Goal: Transaction & Acquisition: Purchase product/service

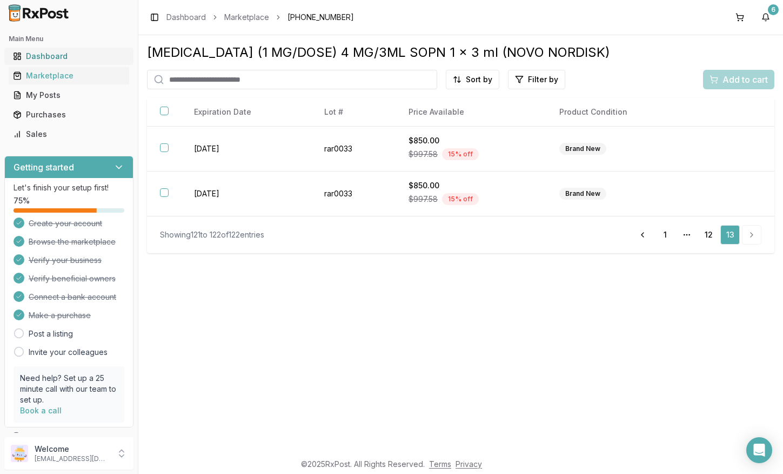
click at [59, 51] on link "Dashboard" at bounding box center [69, 55] width 121 height 19
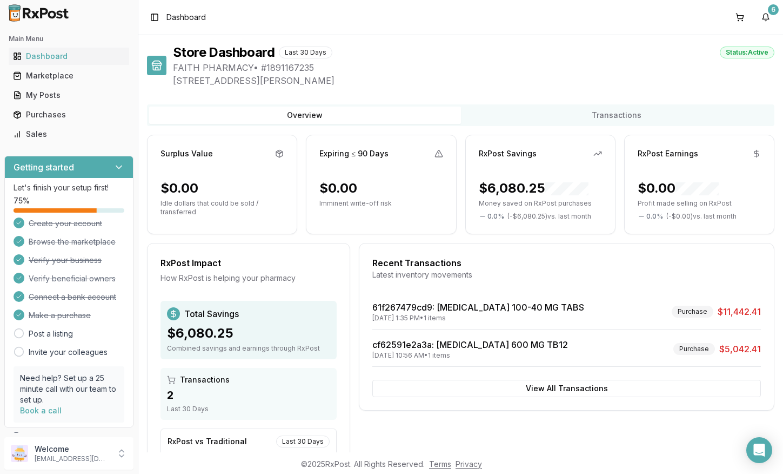
click at [75, 77] on div "Marketplace" at bounding box center [69, 75] width 112 height 11
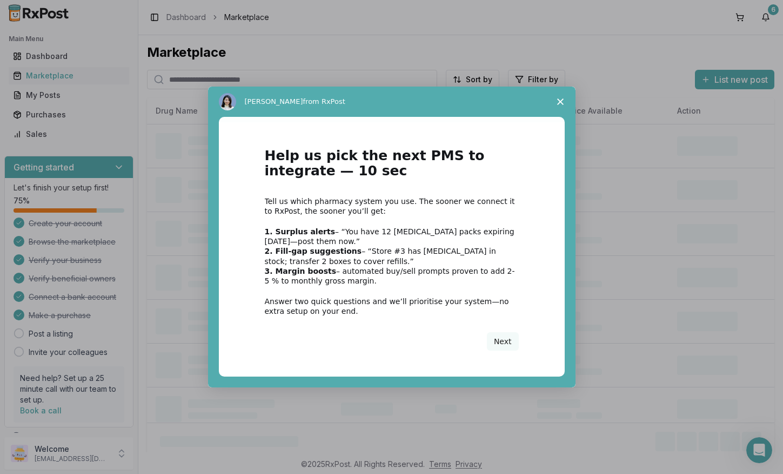
click at [563, 103] on icon "Close survey" at bounding box center [560, 101] width 6 height 6
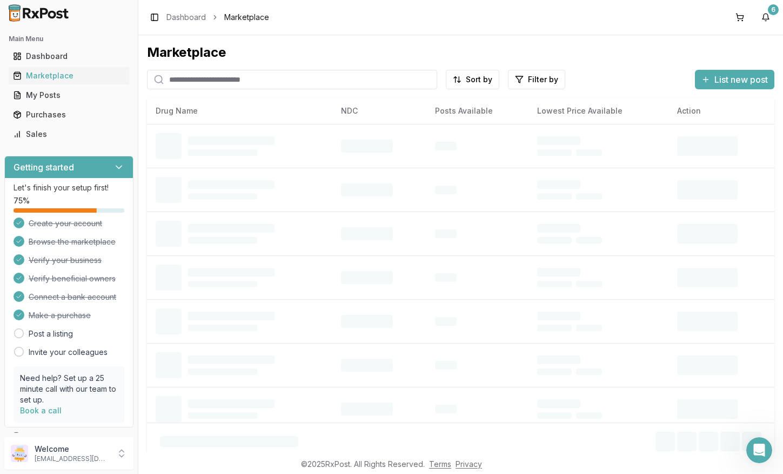
click at [346, 83] on input "search" at bounding box center [292, 79] width 290 height 19
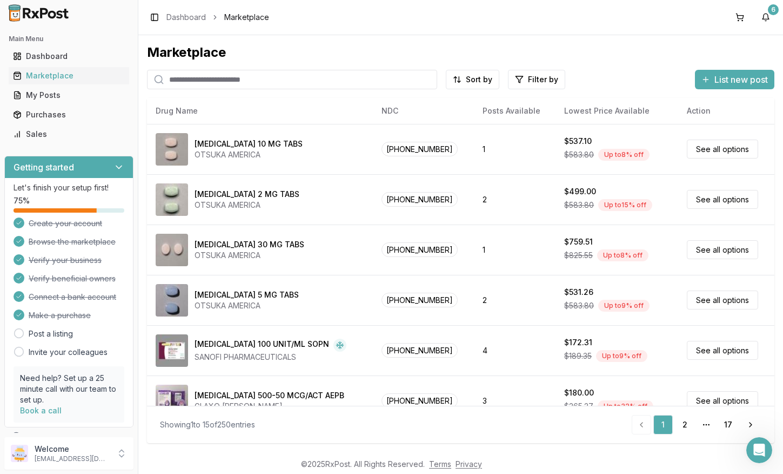
paste input "**********"
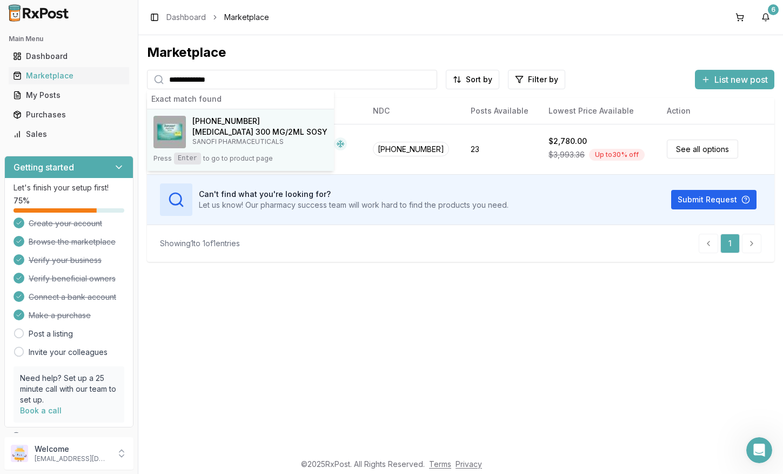
type input "**********"
click at [247, 133] on h4 "Dupixent 300 MG/2ML SOSY" at bounding box center [259, 131] width 135 height 11
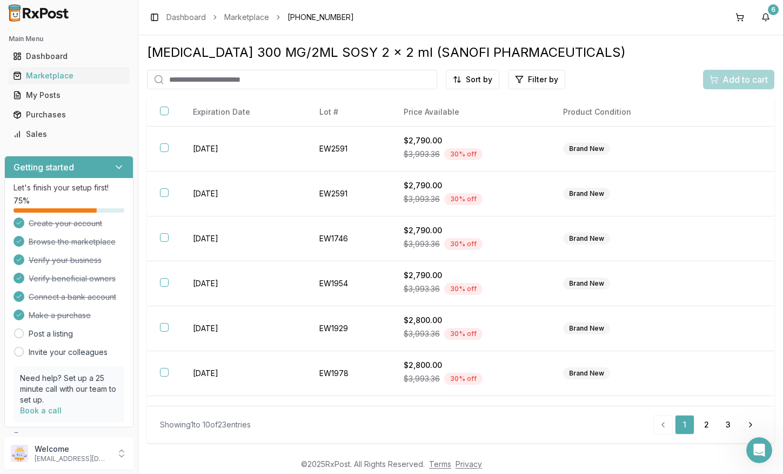
click at [269, 81] on input "search" at bounding box center [292, 79] width 290 height 19
paste input "**********"
type input "**********"
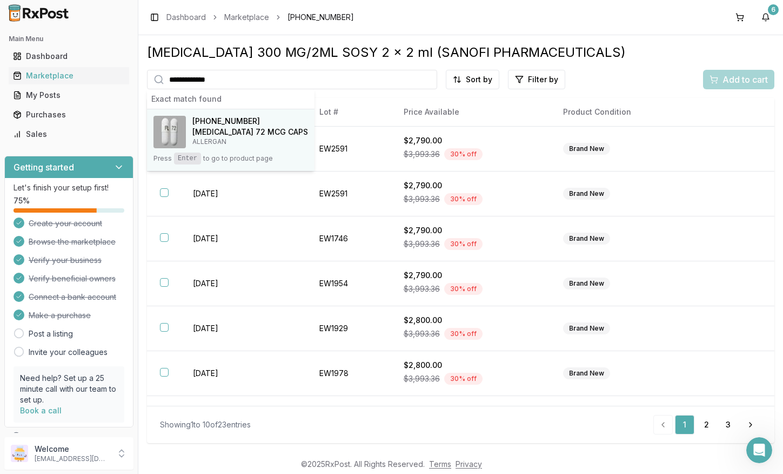
click at [249, 137] on h4 "Linzess 72 MCG CAPS" at bounding box center [250, 131] width 116 height 11
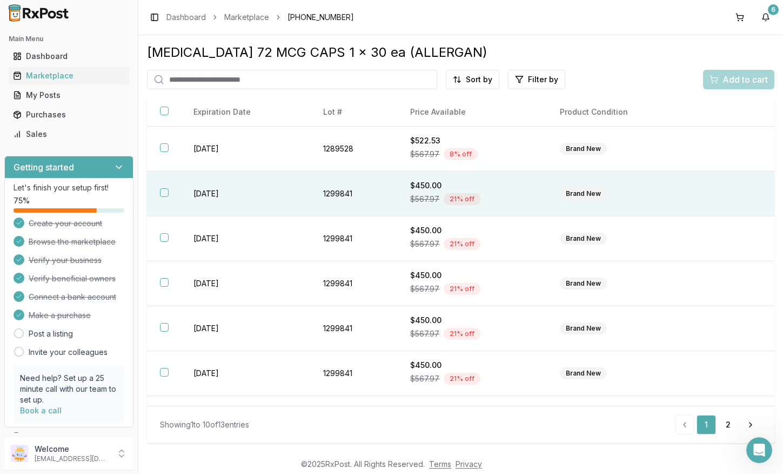
click at [364, 204] on td "1299841" at bounding box center [354, 193] width 88 height 45
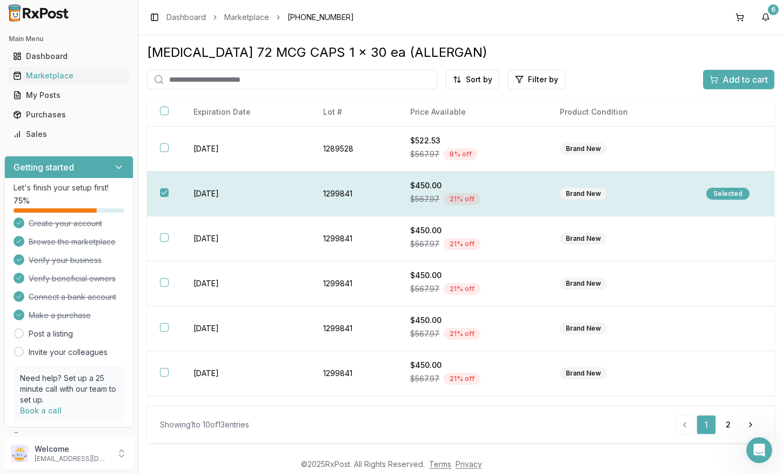
click at [729, 194] on div "Selected" at bounding box center [727, 194] width 43 height 12
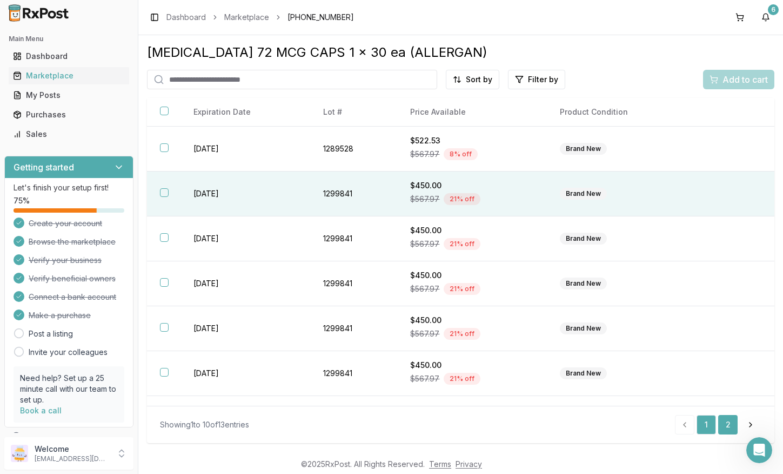
click at [730, 423] on link "2" at bounding box center [727, 424] width 19 height 19
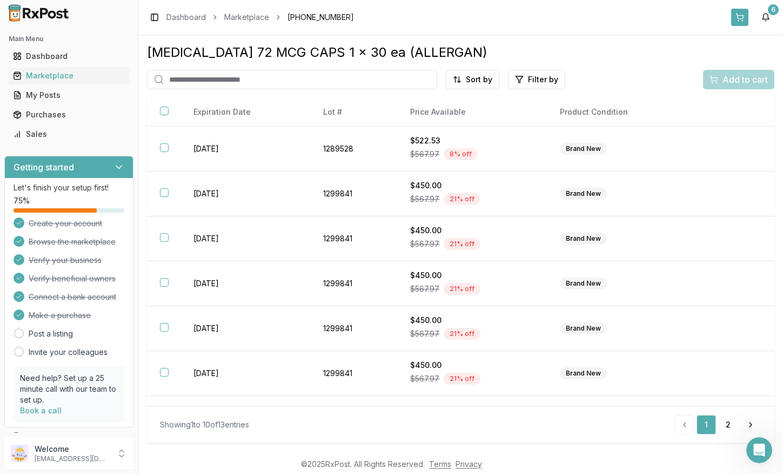
click at [744, 21] on button at bounding box center [739, 17] width 17 height 17
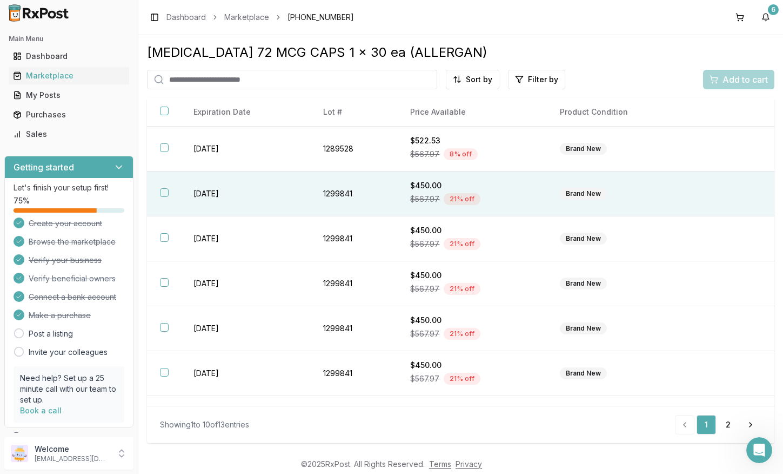
click at [164, 197] on button "button" at bounding box center [164, 192] width 9 height 9
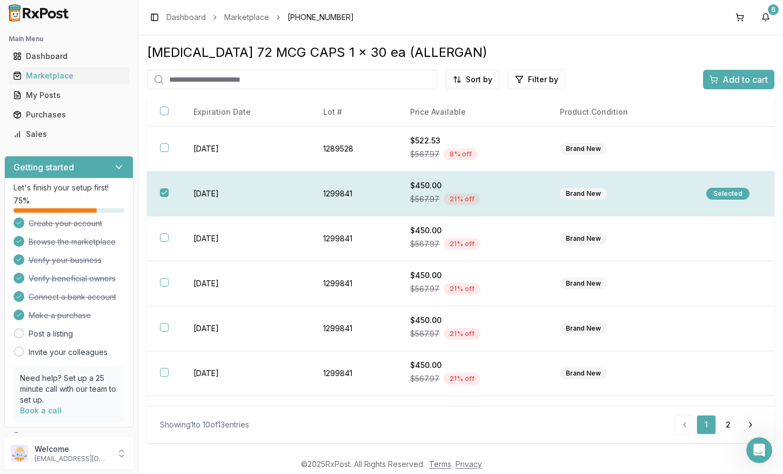
click at [706, 194] on div "Selected" at bounding box center [727, 194] width 43 height 12
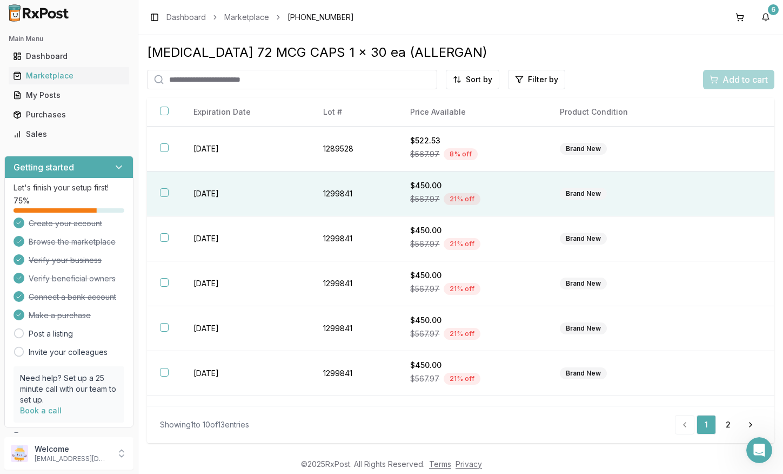
click at [699, 195] on td at bounding box center [734, 193] width 81 height 45
click at [739, 78] on span "Add to cart" at bounding box center [745, 79] width 45 height 13
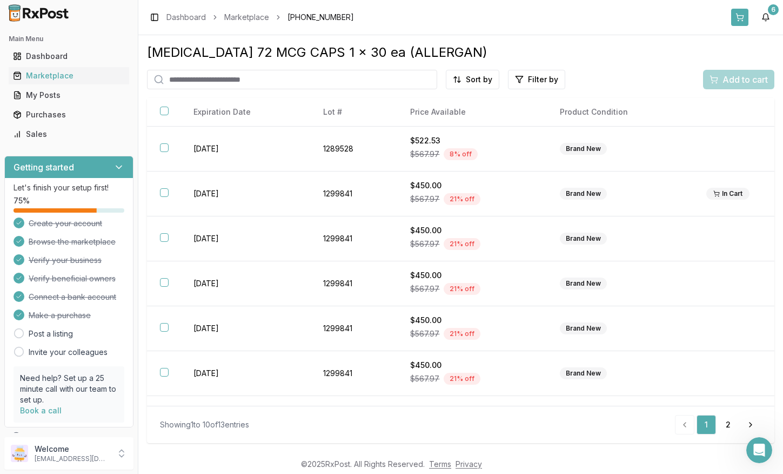
click at [737, 17] on button at bounding box center [739, 17] width 17 height 17
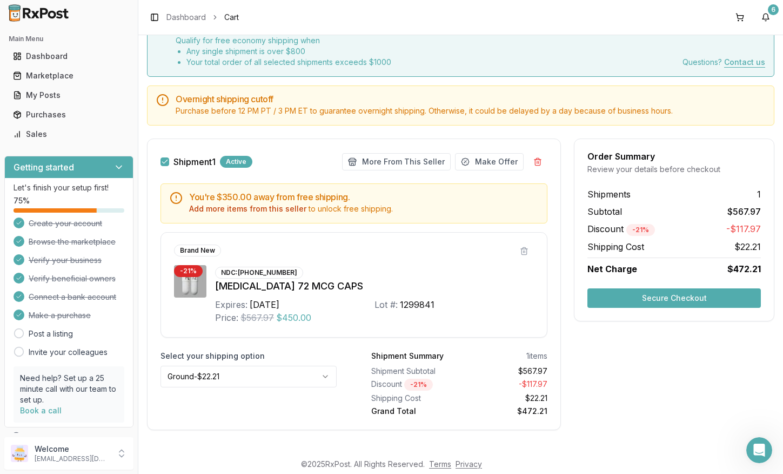
scroll to position [63, 0]
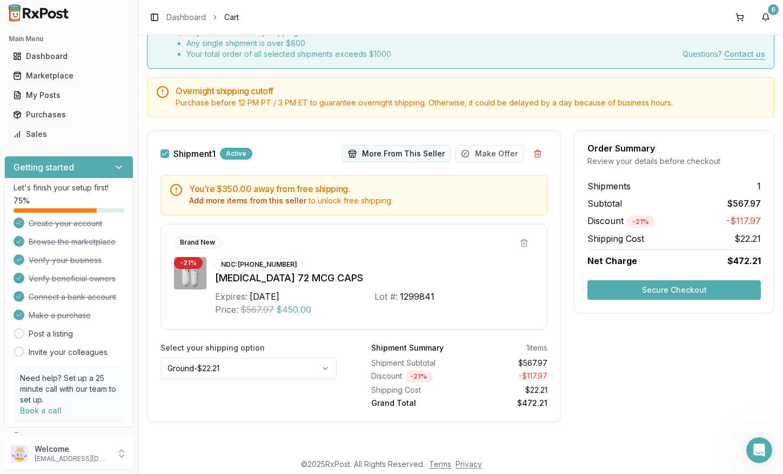
click at [408, 146] on button "More From This Seller" at bounding box center [396, 153] width 109 height 17
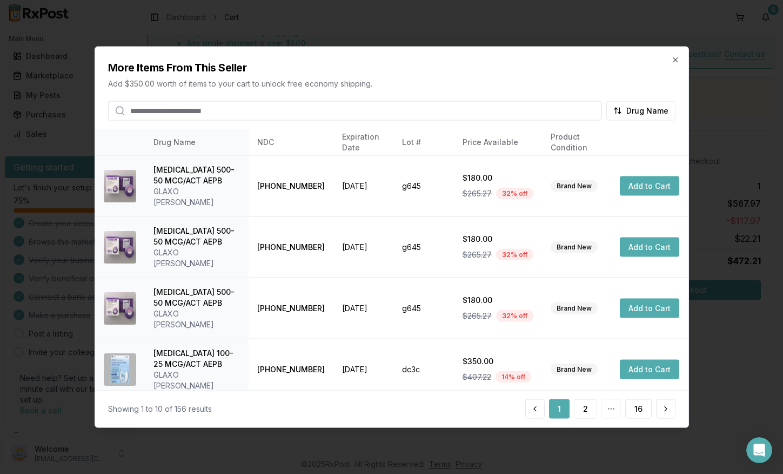
click at [298, 116] on input "search" at bounding box center [355, 110] width 494 height 19
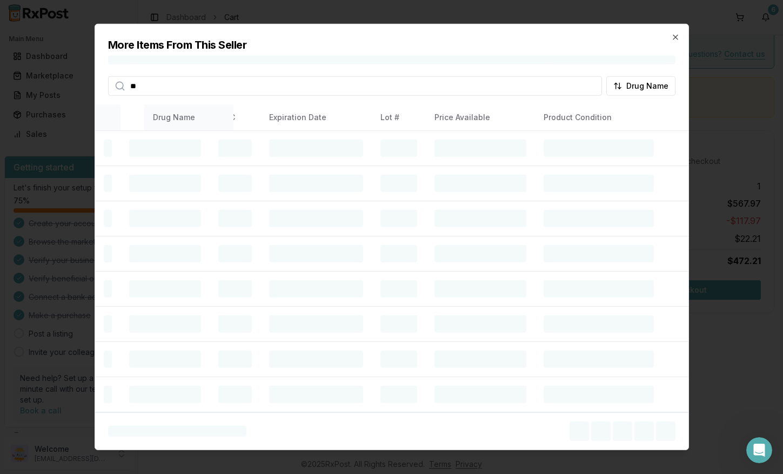
type input "*"
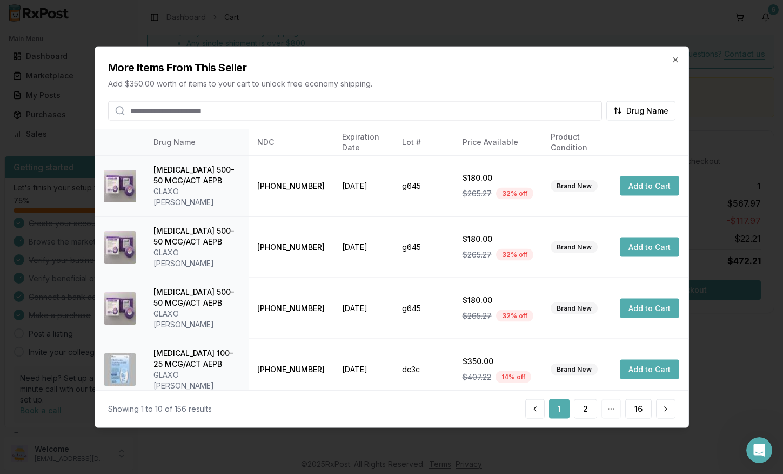
click at [327, 103] on input "search" at bounding box center [355, 110] width 494 height 19
paste input "**********"
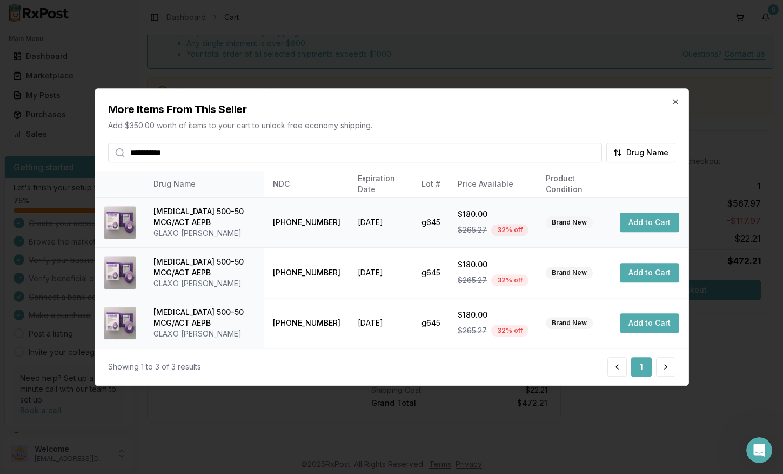
click at [635, 218] on button "Add to Cart" at bounding box center [649, 221] width 59 height 19
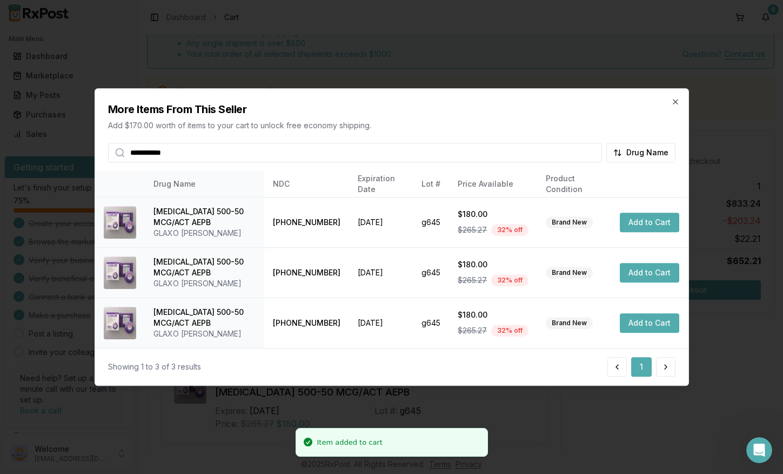
click at [456, 150] on input "**********" at bounding box center [355, 152] width 494 height 19
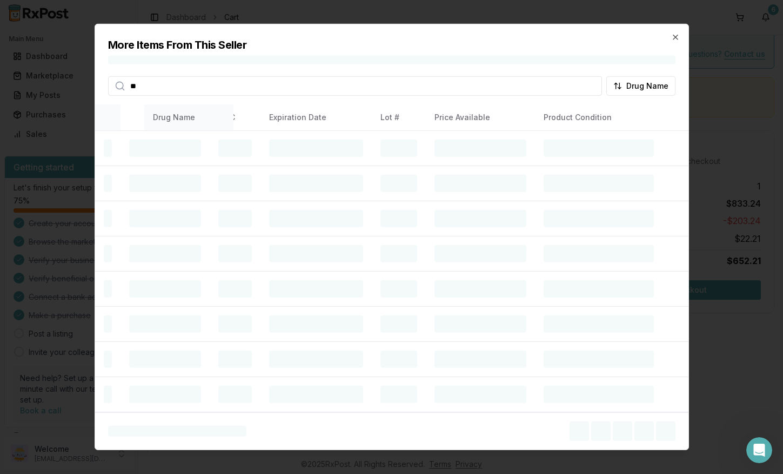
type input "*"
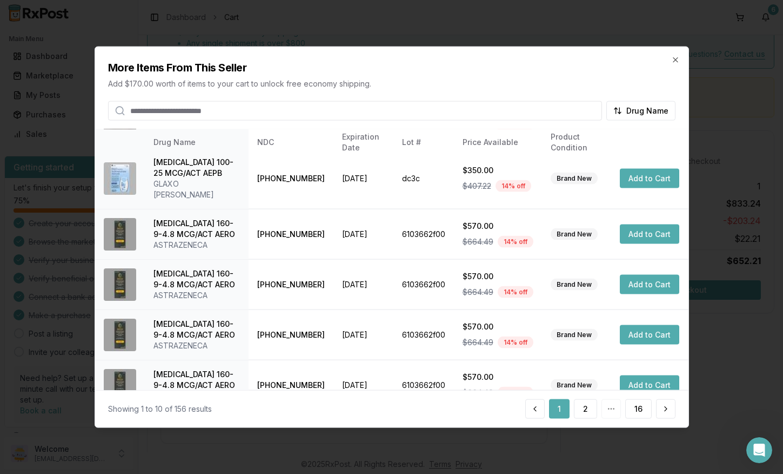
scroll to position [268, 0]
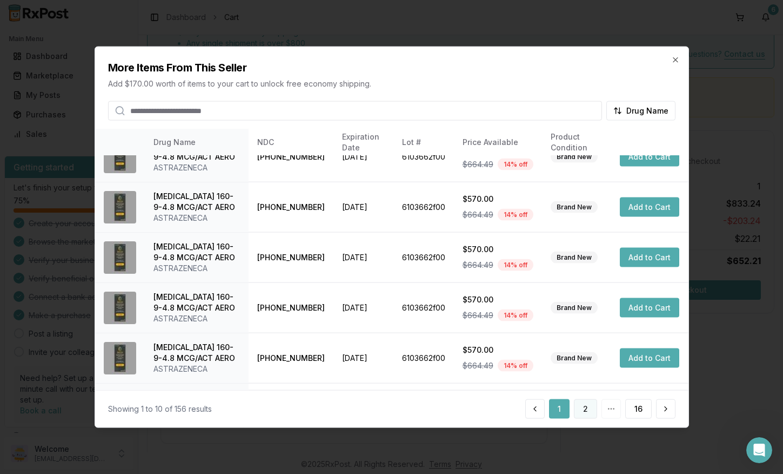
click at [577, 406] on button "2" at bounding box center [585, 407] width 23 height 19
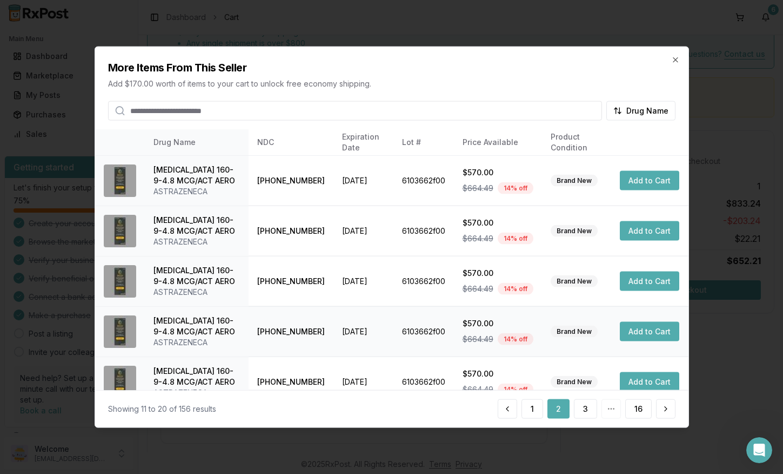
scroll to position [322, 0]
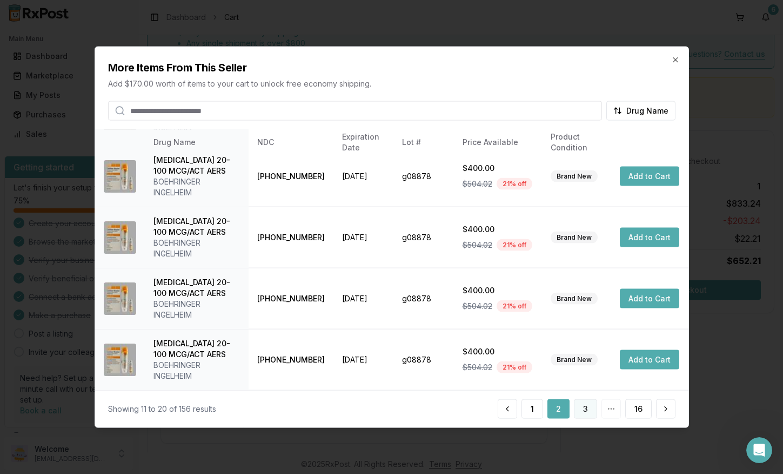
click at [596, 405] on button "3" at bounding box center [585, 407] width 23 height 19
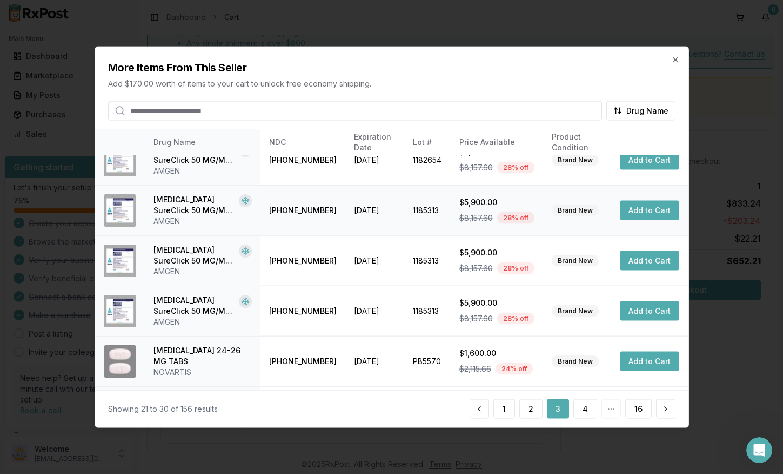
scroll to position [279, 0]
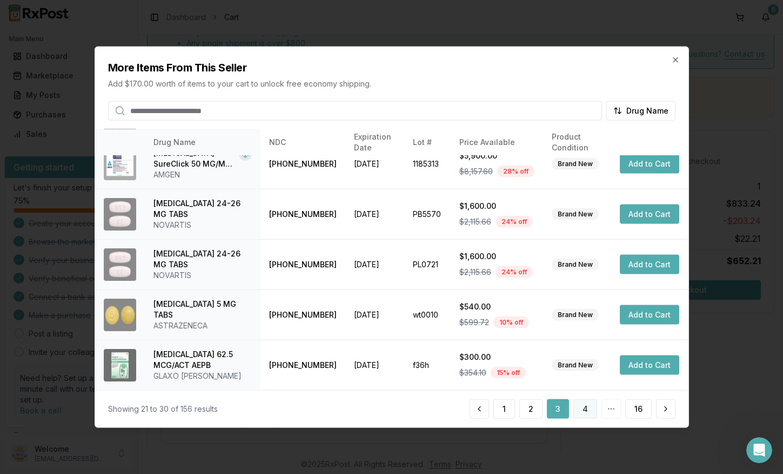
click at [592, 406] on button "4" at bounding box center [586, 407] width 24 height 19
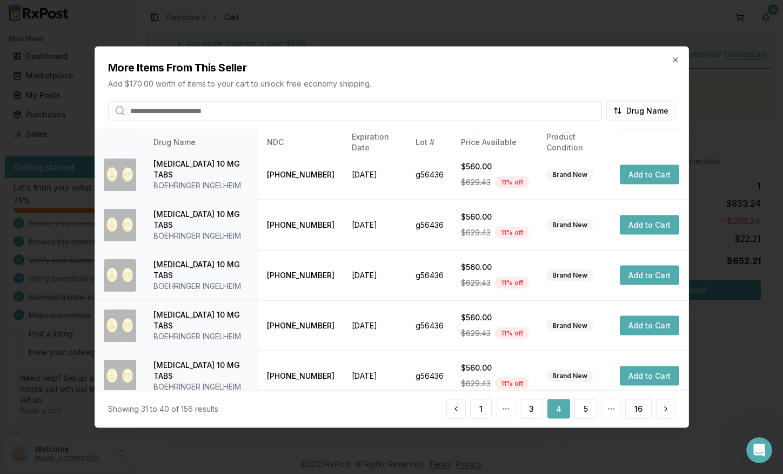
scroll to position [268, 0]
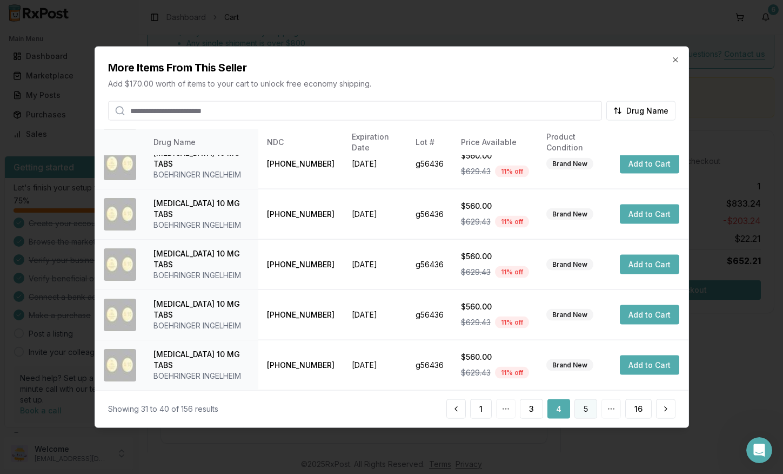
click at [583, 411] on button "5" at bounding box center [586, 407] width 23 height 19
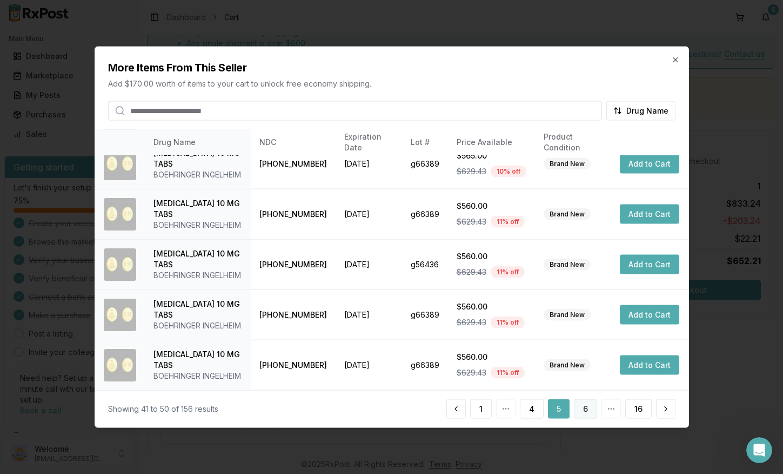
click at [584, 412] on button "6" at bounding box center [585, 407] width 23 height 19
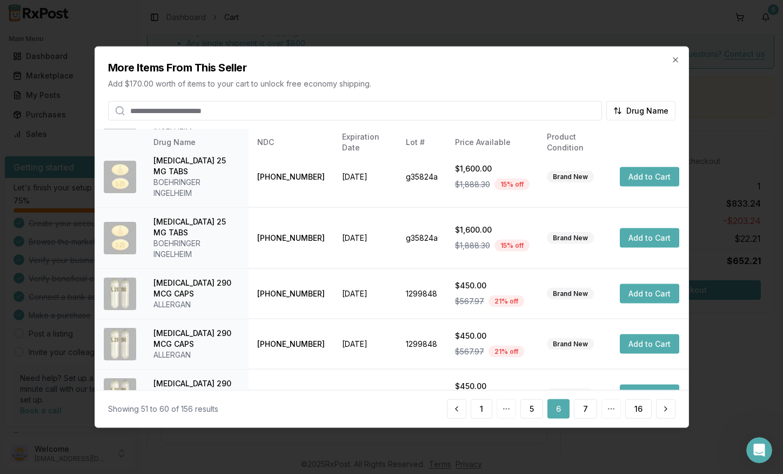
scroll to position [333, 0]
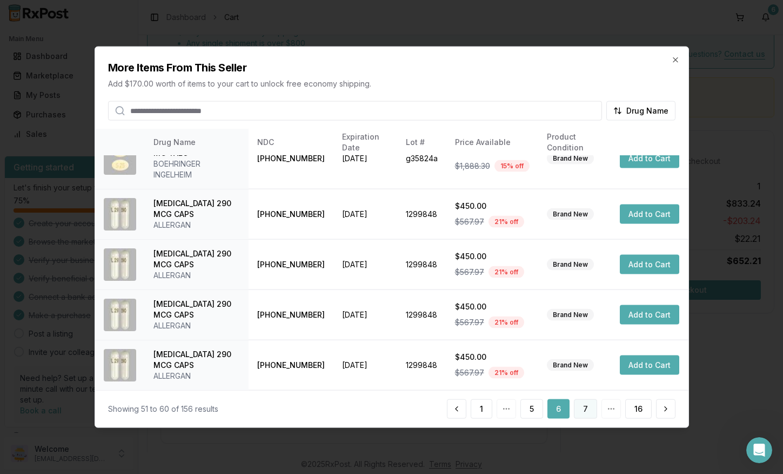
click at [590, 408] on button "7" at bounding box center [585, 407] width 23 height 19
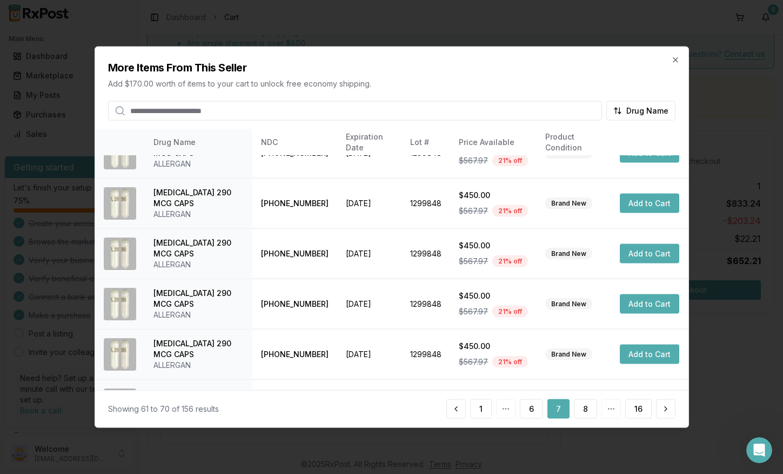
scroll to position [268, 0]
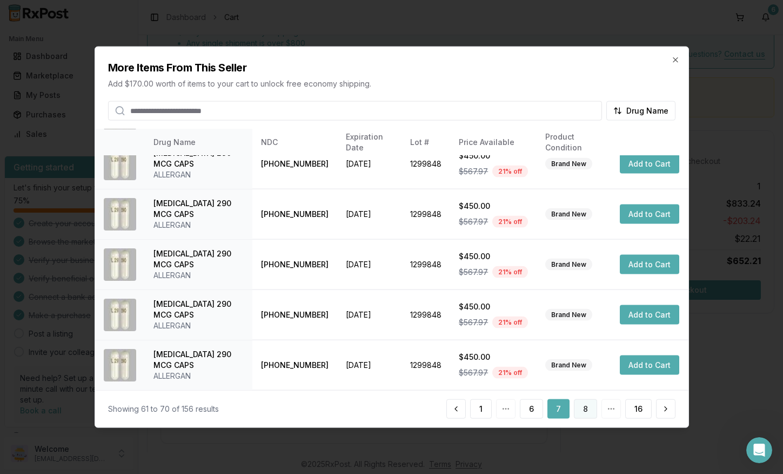
click at [589, 407] on button "8" at bounding box center [585, 407] width 23 height 19
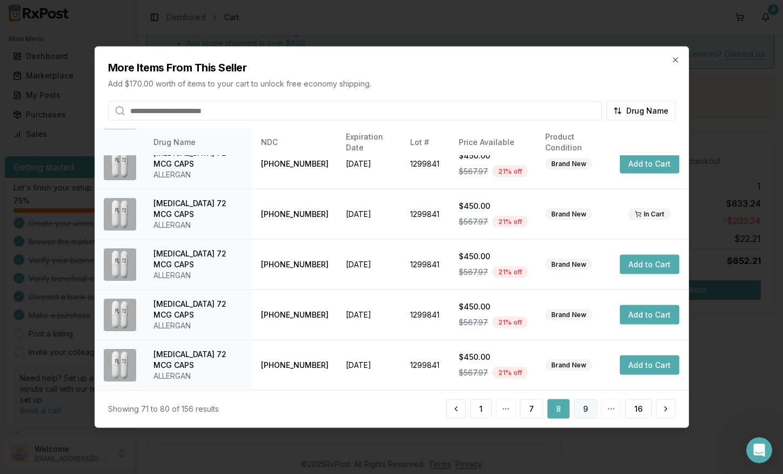
click at [592, 410] on button "9" at bounding box center [585, 407] width 23 height 19
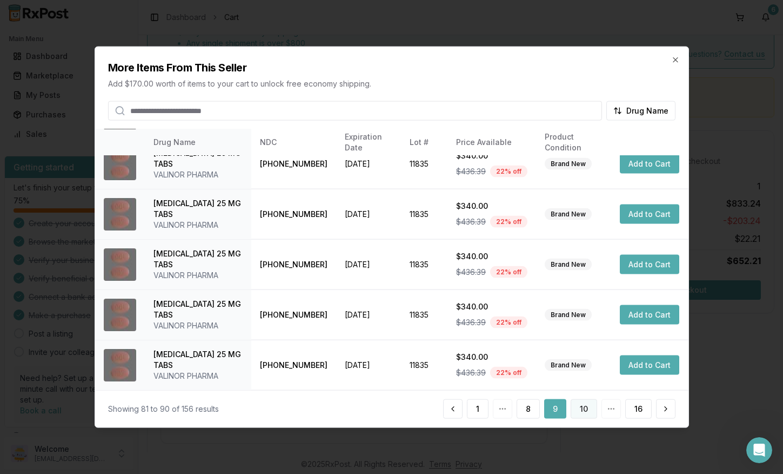
click at [581, 409] on button "10" at bounding box center [584, 407] width 26 height 19
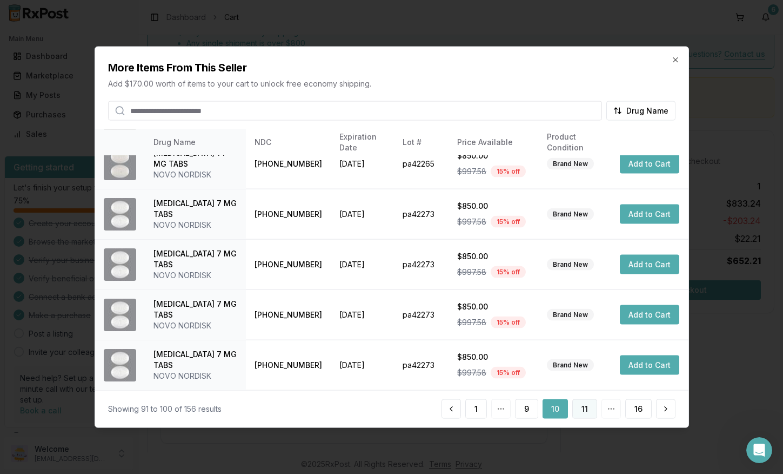
click at [586, 408] on button "11" at bounding box center [584, 407] width 25 height 19
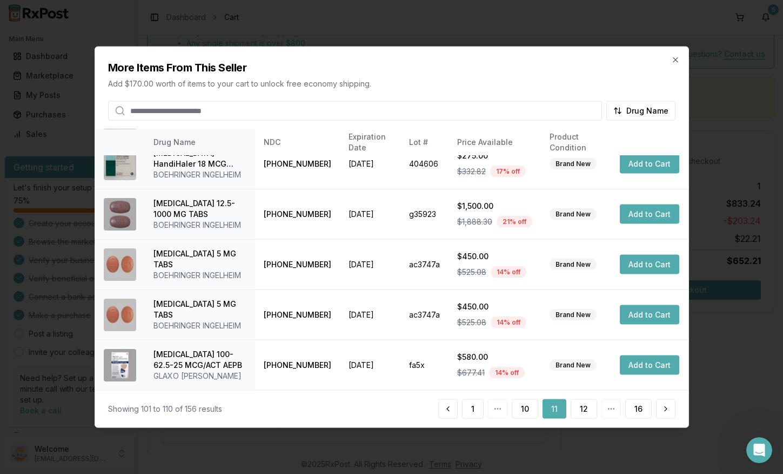
scroll to position [344, 0]
click at [587, 411] on button "12" at bounding box center [584, 407] width 26 height 19
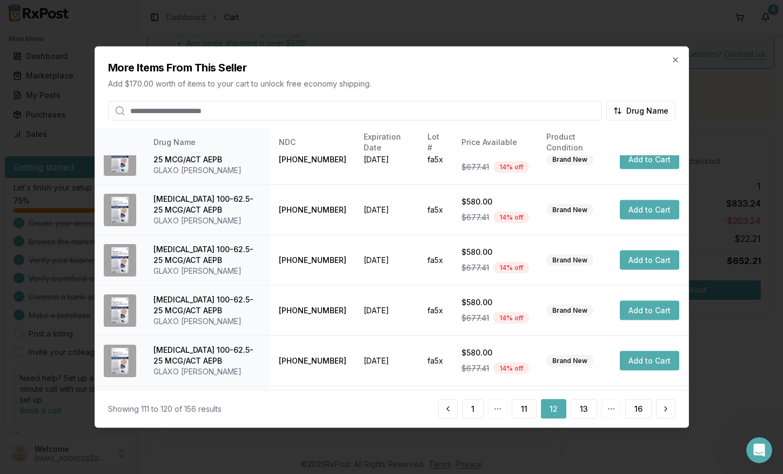
scroll to position [268, 0]
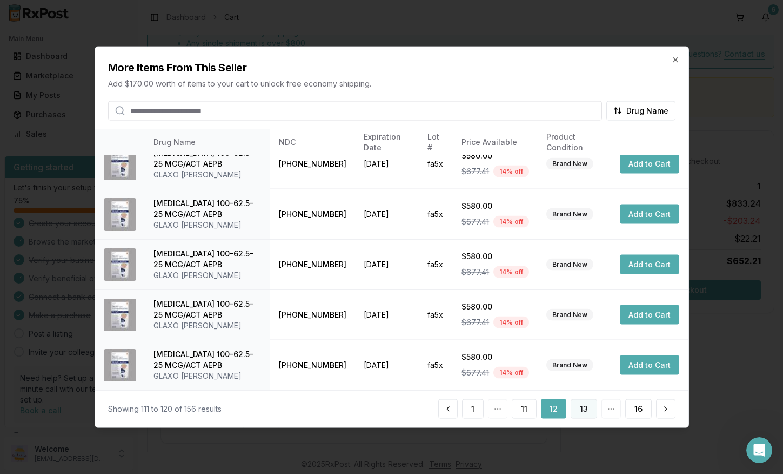
click at [587, 415] on button "13" at bounding box center [584, 407] width 26 height 19
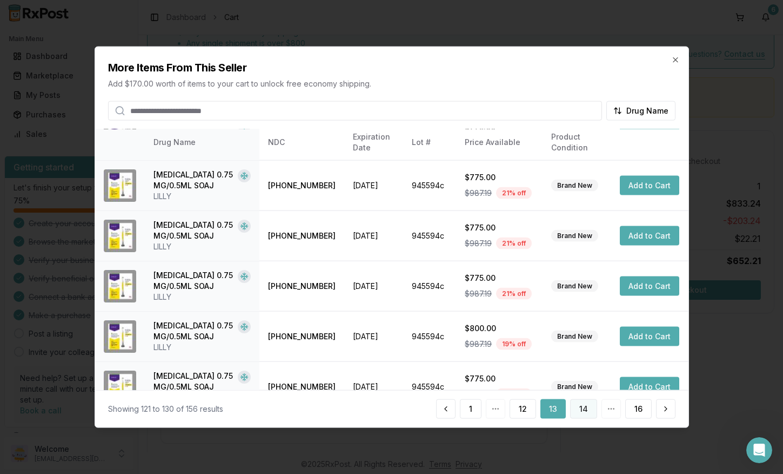
click at [588, 404] on button "14" at bounding box center [583, 407] width 27 height 19
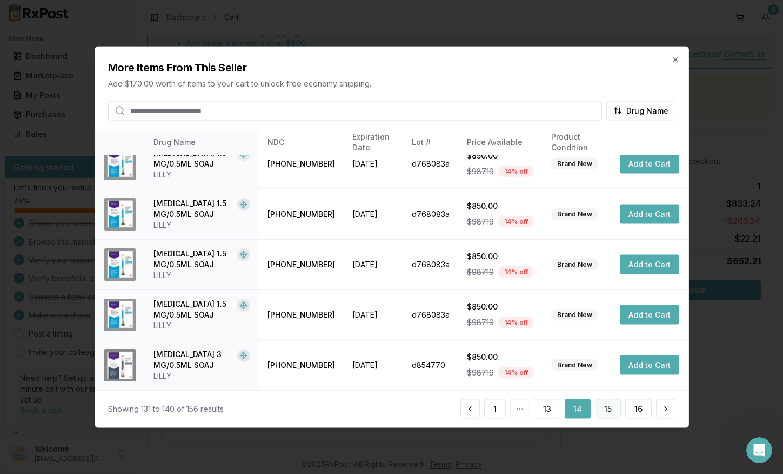
click at [613, 411] on button "15" at bounding box center [608, 407] width 26 height 19
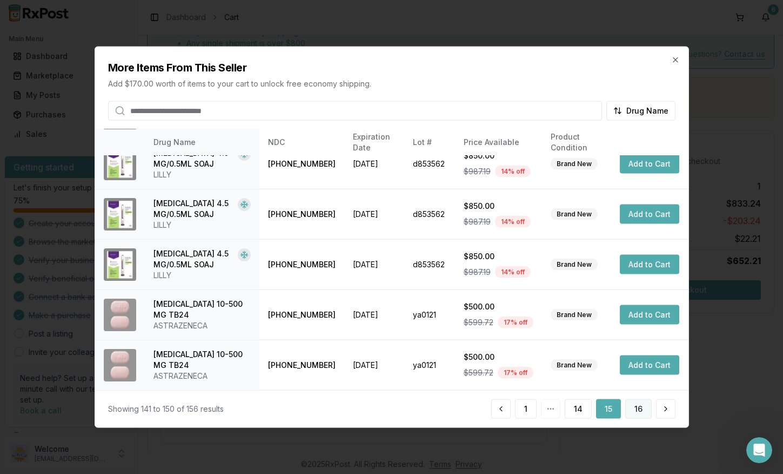
click at [639, 410] on button "16" at bounding box center [638, 407] width 26 height 19
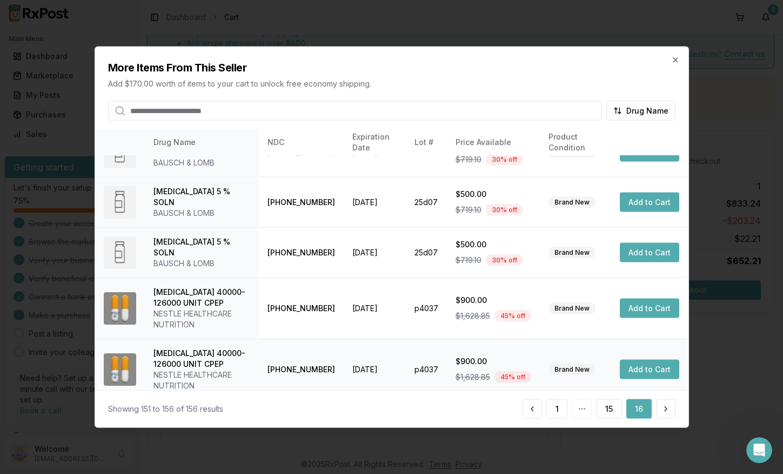
scroll to position [0, 0]
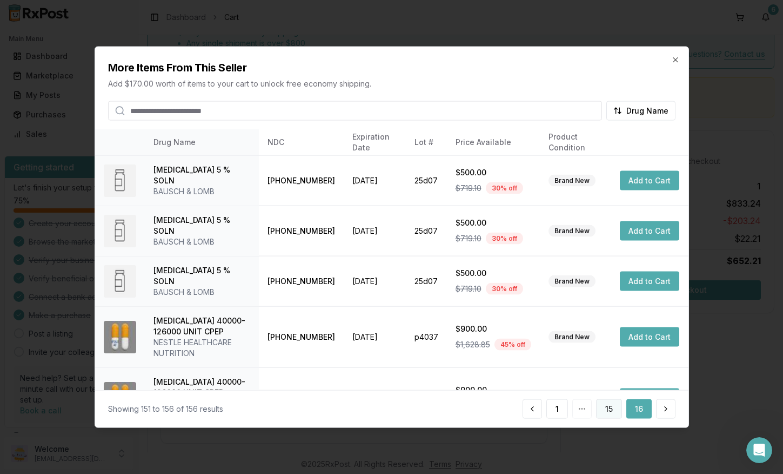
click at [602, 407] on button "15" at bounding box center [609, 407] width 26 height 19
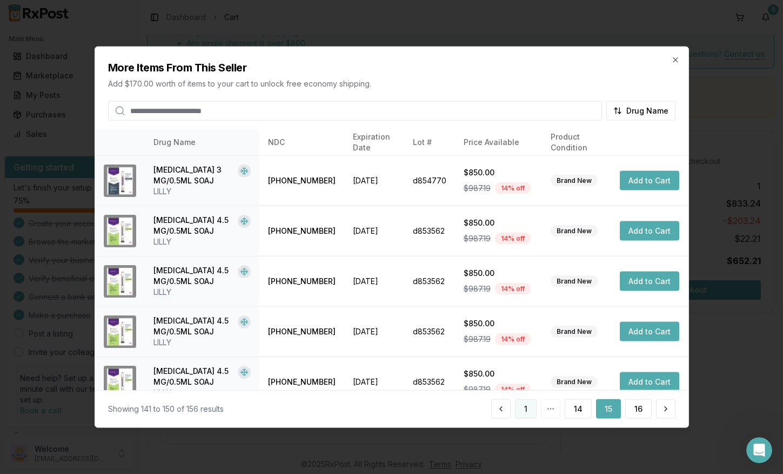
click at [531, 414] on button "1" at bounding box center [526, 407] width 22 height 19
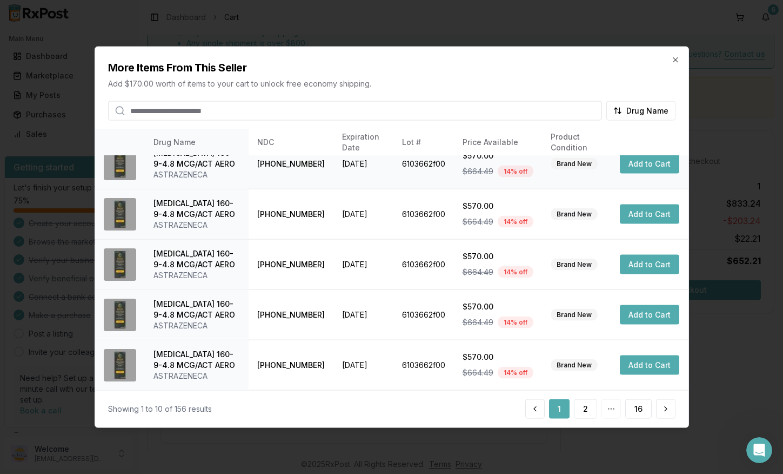
scroll to position [268, 0]
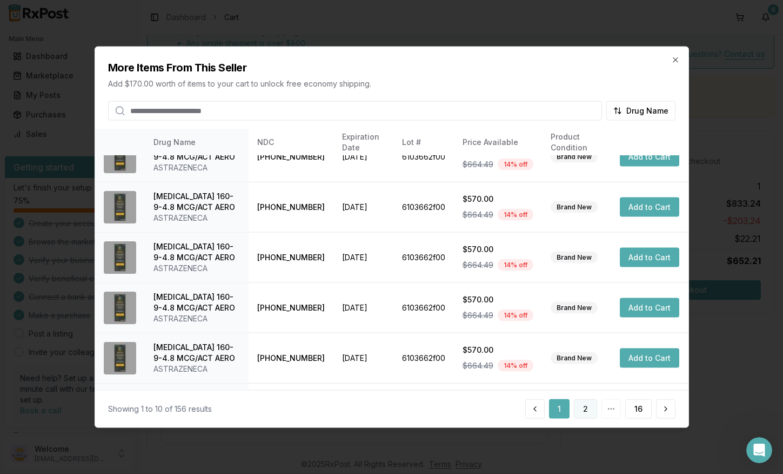
click at [578, 405] on button "2" at bounding box center [585, 407] width 23 height 19
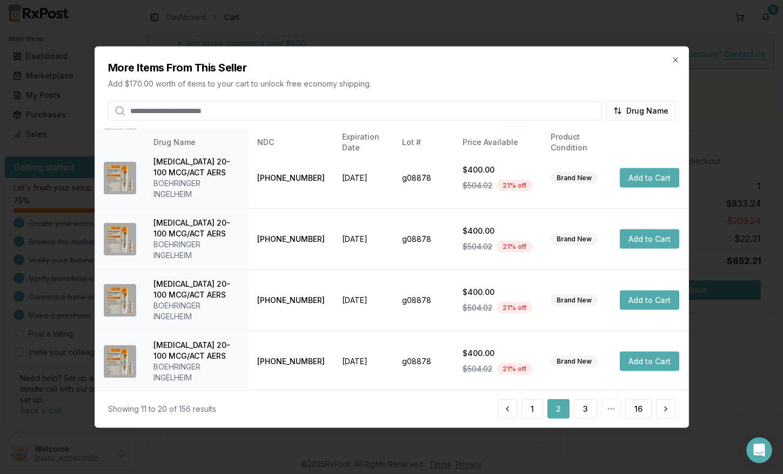
scroll to position [322, 0]
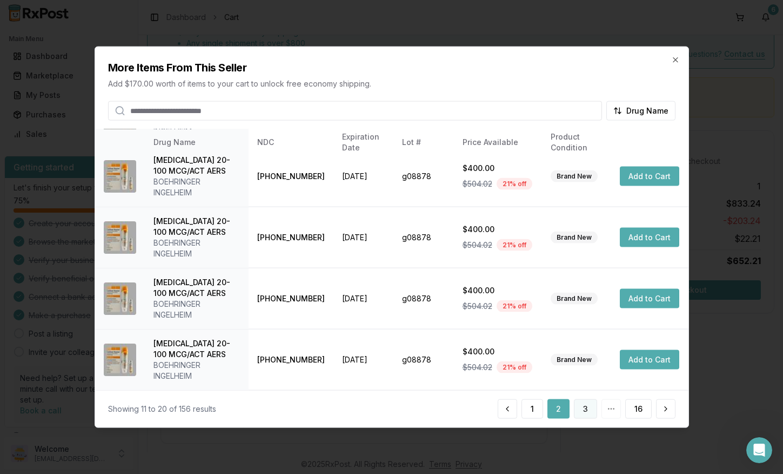
click at [586, 416] on button "3" at bounding box center [585, 407] width 23 height 19
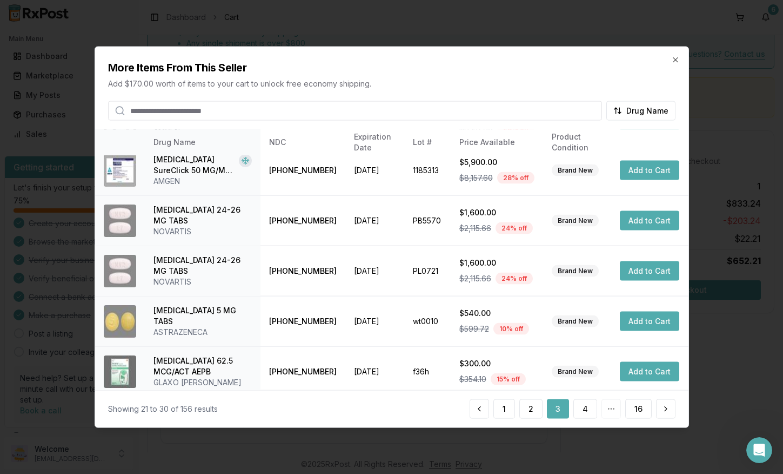
scroll to position [279, 0]
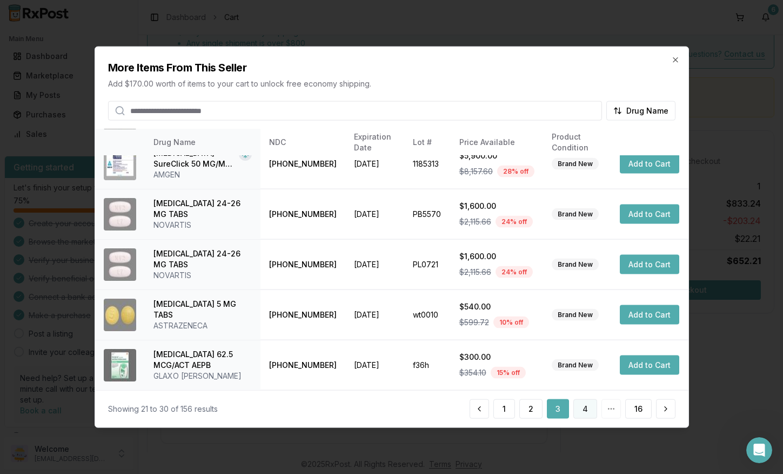
click at [590, 412] on button "4" at bounding box center [586, 407] width 24 height 19
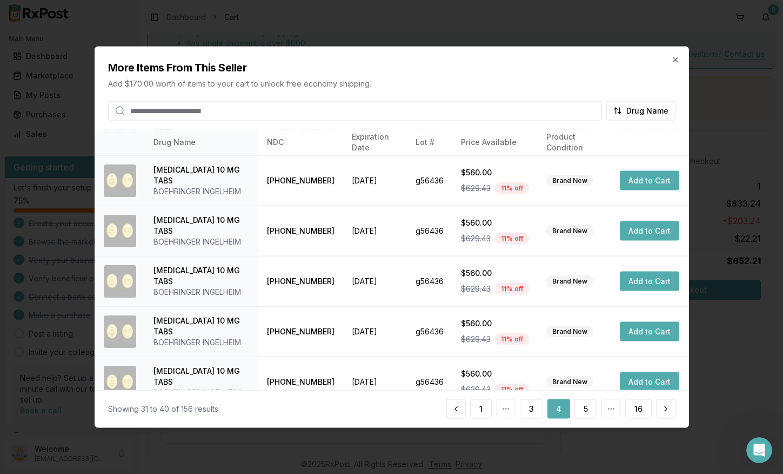
scroll to position [268, 0]
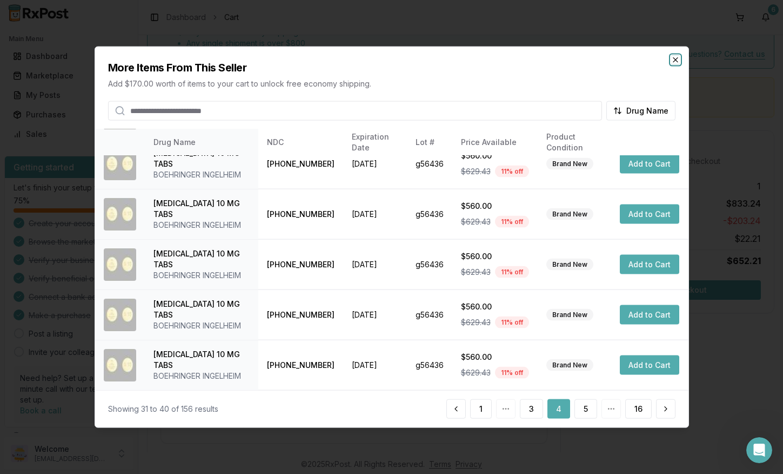
click at [677, 58] on icon "button" at bounding box center [675, 60] width 9 height 9
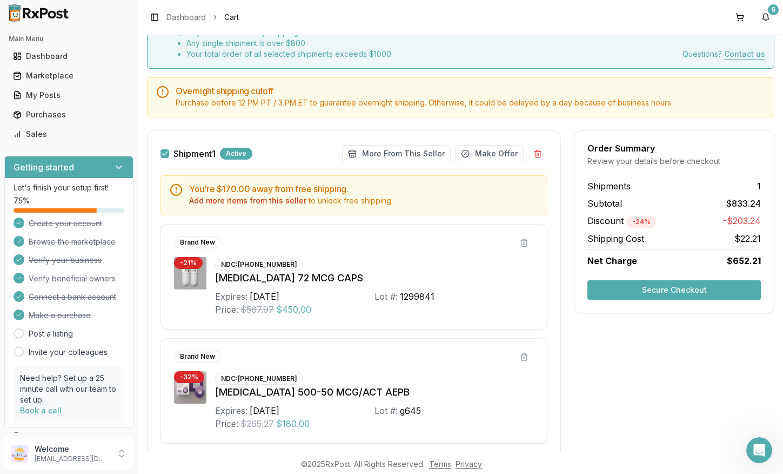
scroll to position [177, 0]
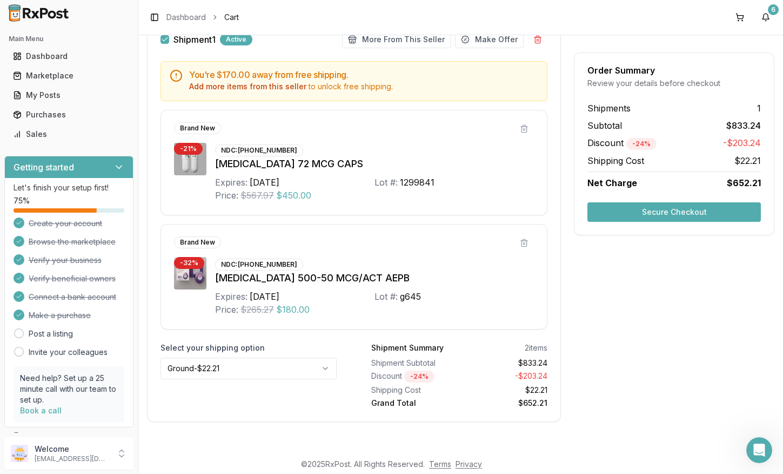
click at [328, 368] on html "Main Menu Dashboard Marketplace My Posts Purchases Sales Getting started Let's …" at bounding box center [391, 237] width 783 height 474
click at [288, 88] on button "Add more items from this seller" at bounding box center [247, 86] width 117 height 11
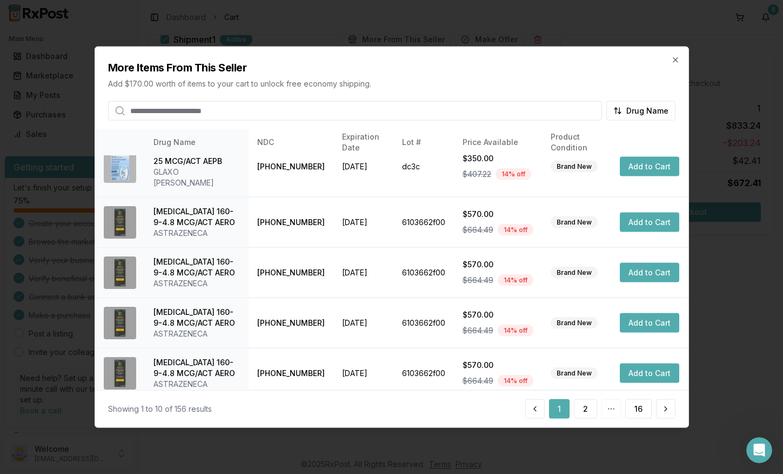
scroll to position [268, 0]
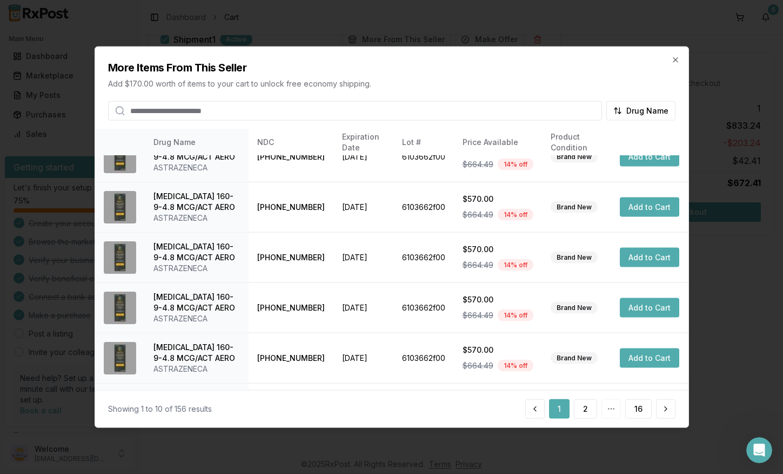
click at [610, 408] on div "1 2 16" at bounding box center [600, 407] width 150 height 19
click at [593, 409] on button "2" at bounding box center [585, 407] width 23 height 19
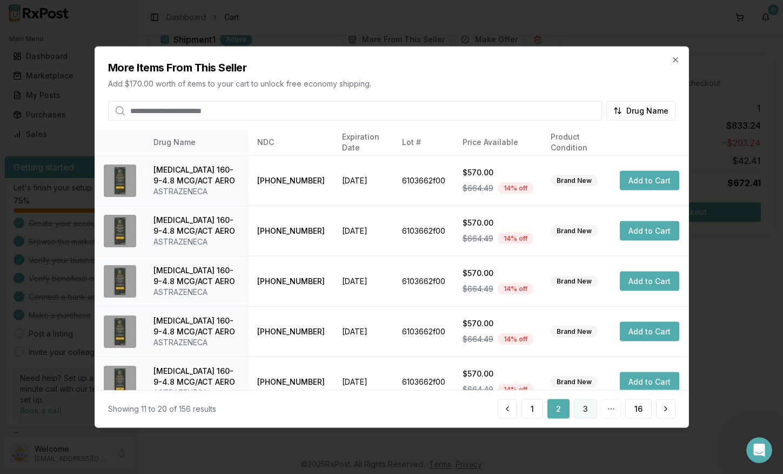
click at [585, 411] on button "3" at bounding box center [585, 407] width 23 height 19
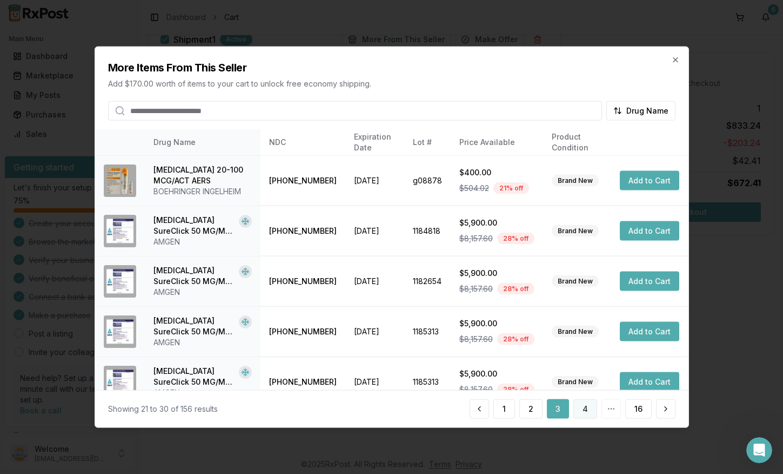
click at [585, 411] on button "4" at bounding box center [586, 407] width 24 height 19
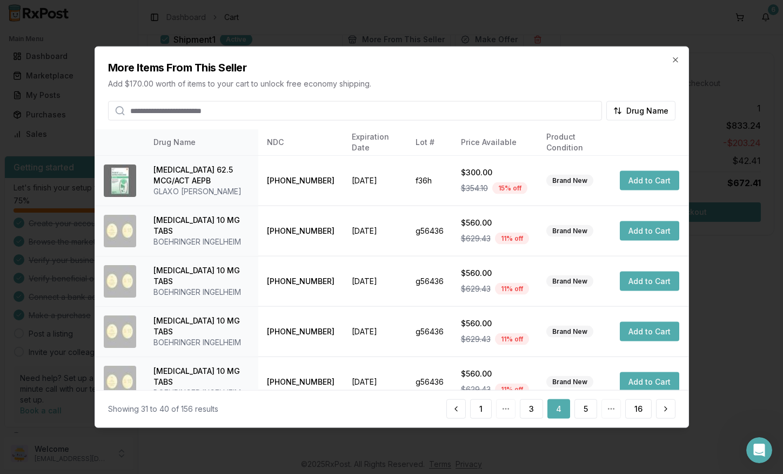
click at [585, 411] on button "5" at bounding box center [586, 407] width 23 height 19
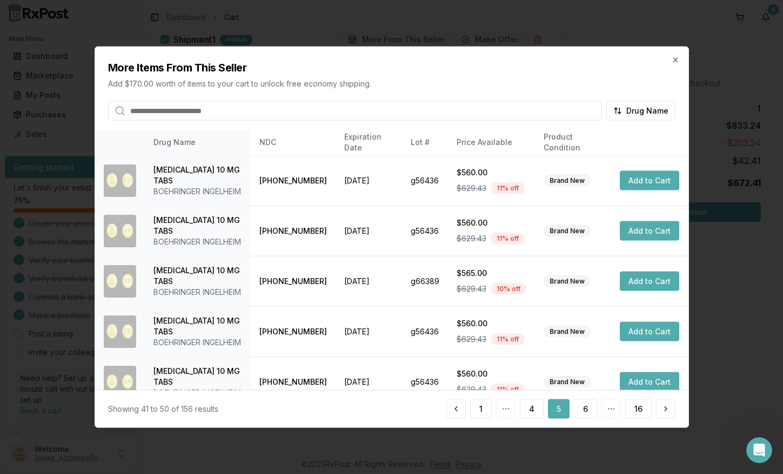
click at [585, 411] on button "6" at bounding box center [585, 407] width 23 height 19
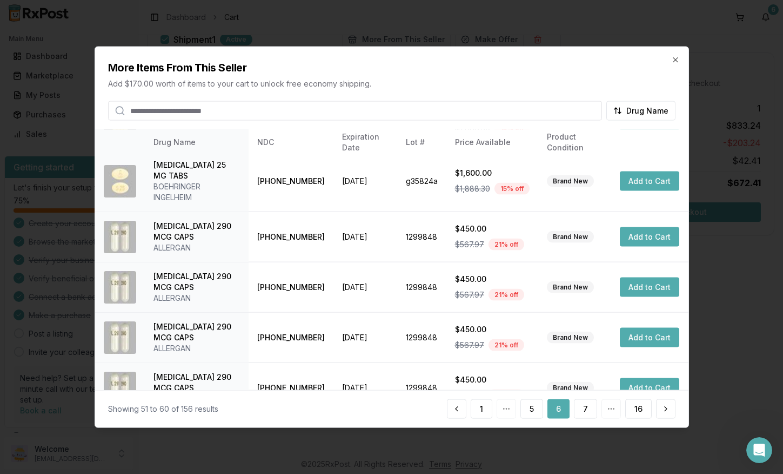
scroll to position [333, 0]
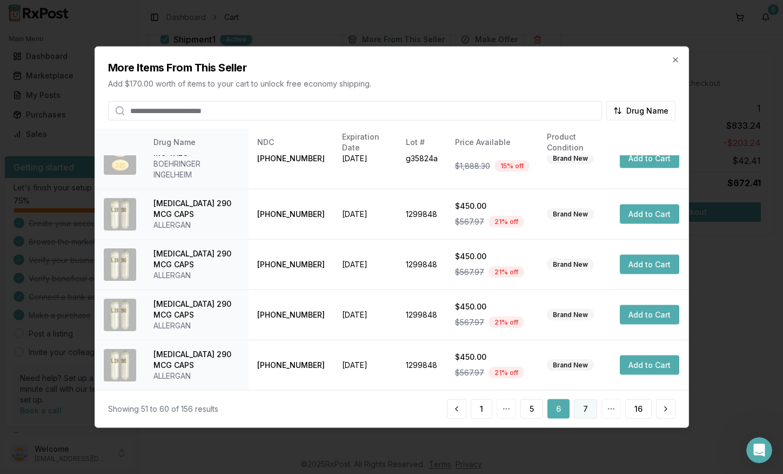
click at [579, 409] on button "7" at bounding box center [585, 407] width 23 height 19
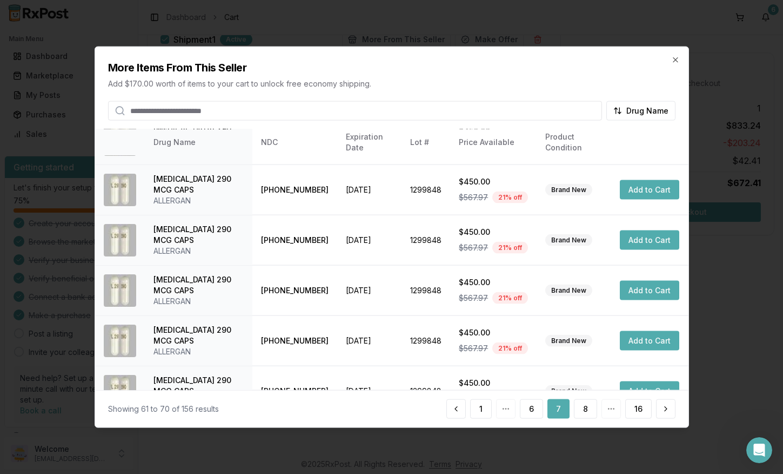
scroll to position [268, 0]
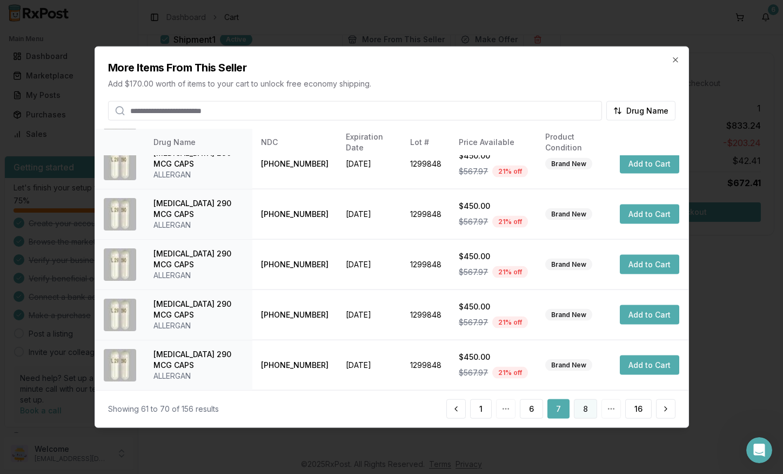
click at [590, 404] on button "8" at bounding box center [585, 407] width 23 height 19
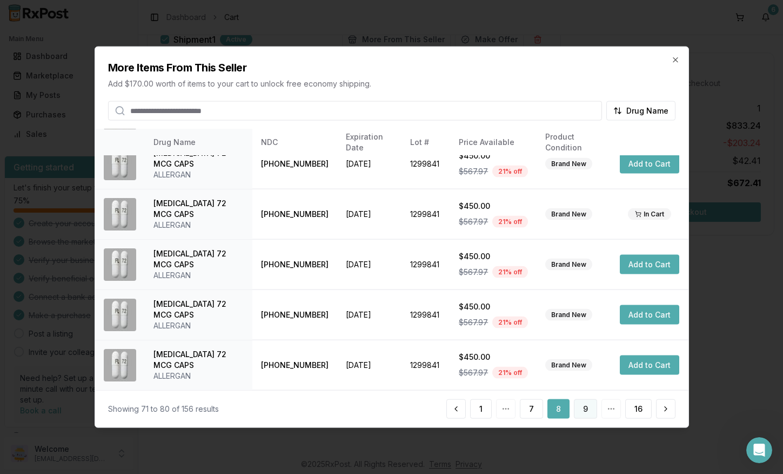
click at [586, 405] on button "9" at bounding box center [585, 407] width 23 height 19
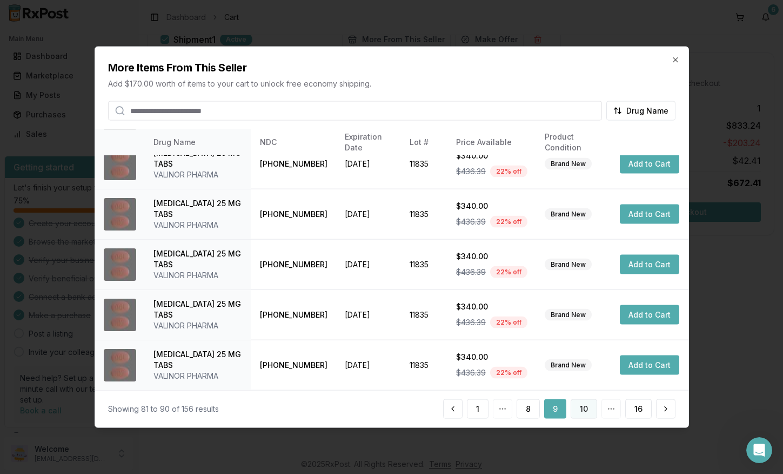
click at [581, 407] on button "10" at bounding box center [584, 407] width 26 height 19
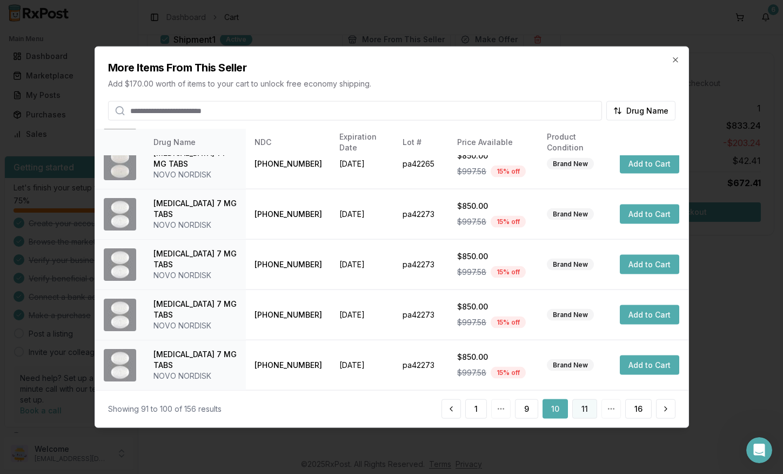
click at [578, 405] on button "11" at bounding box center [584, 407] width 25 height 19
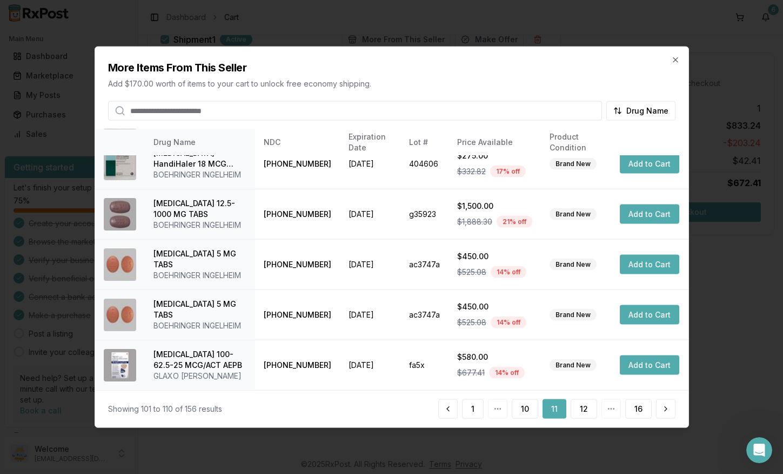
scroll to position [344, 0]
click at [580, 407] on button "12" at bounding box center [584, 407] width 26 height 19
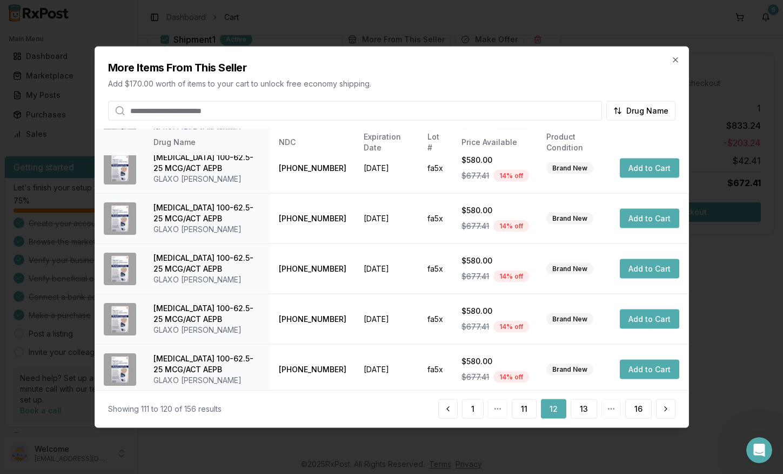
scroll to position [268, 0]
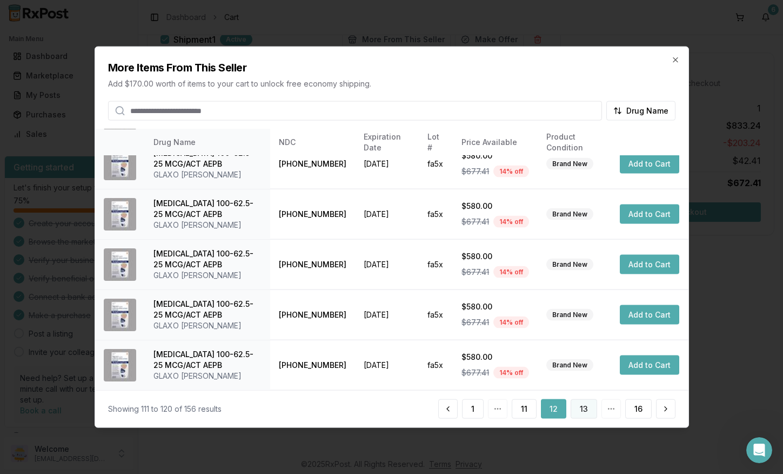
click at [587, 415] on button "13" at bounding box center [584, 407] width 26 height 19
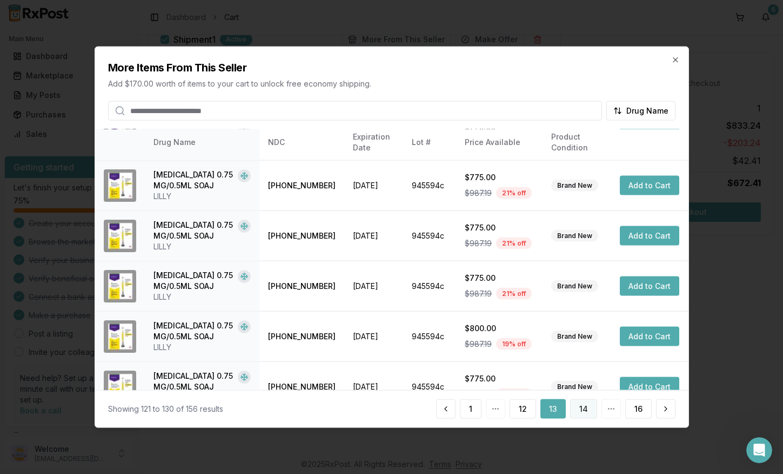
click at [579, 405] on button "14" at bounding box center [583, 407] width 27 height 19
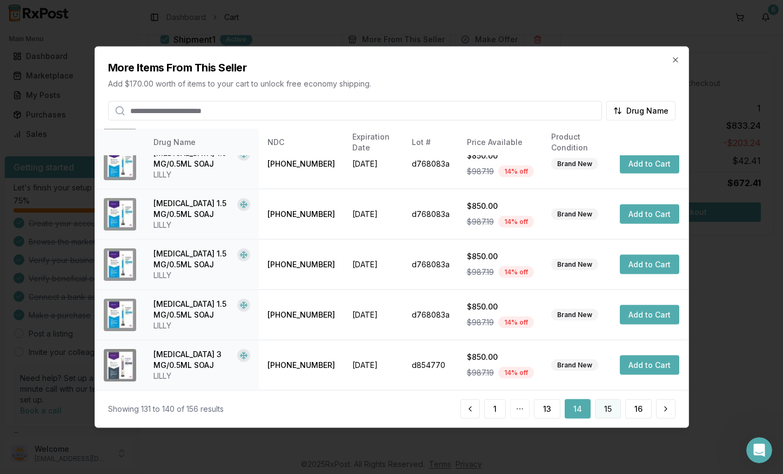
click at [602, 408] on button "15" at bounding box center [608, 407] width 26 height 19
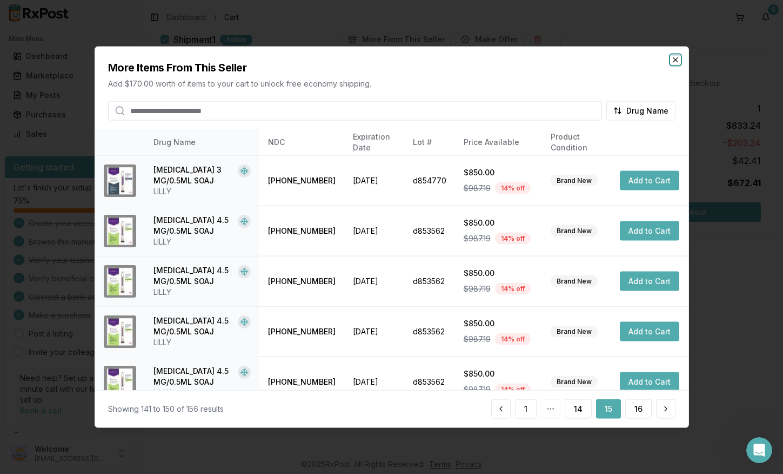
click at [677, 60] on icon "button" at bounding box center [675, 60] width 9 height 9
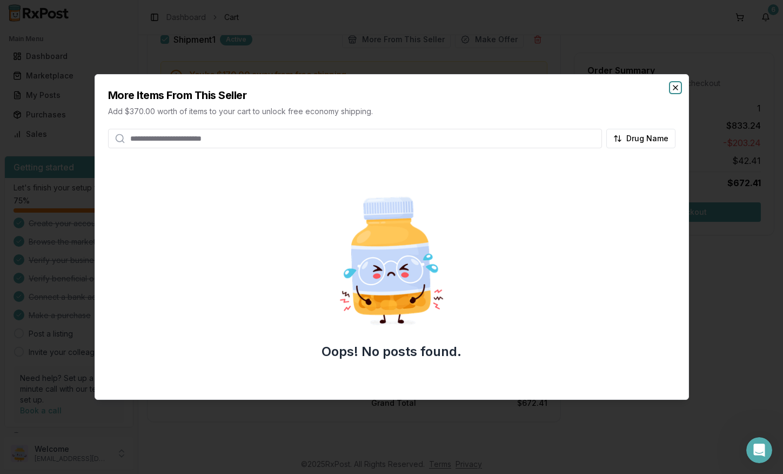
scroll to position [177, 0]
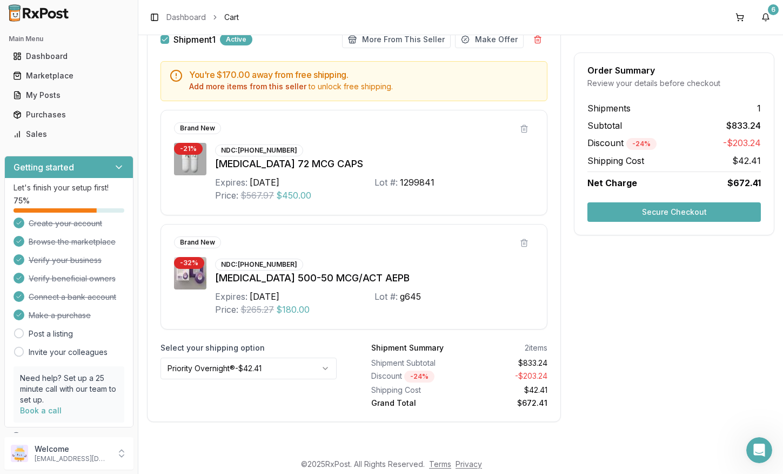
click at [279, 295] on div "2026-07-20" at bounding box center [265, 296] width 30 height 13
drag, startPoint x: 289, startPoint y: 264, endPoint x: 242, endPoint y: 266, distance: 47.6
click at [242, 266] on div "NDC: 00173-0697-00" at bounding box center [259, 264] width 88 height 12
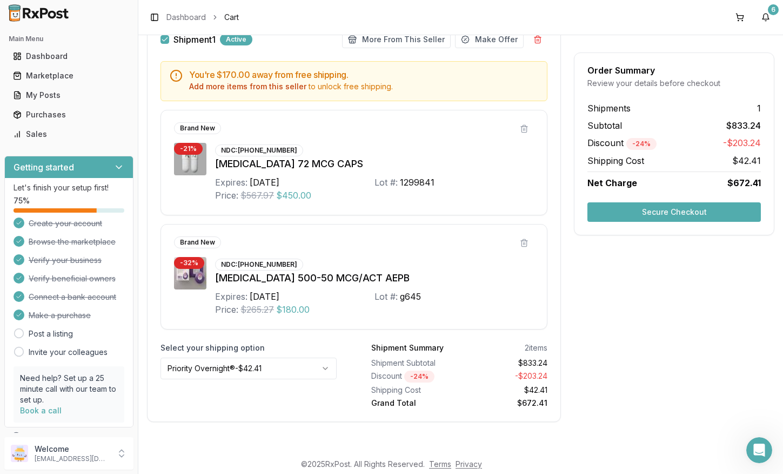
click at [242, 266] on div "NDC: 00173-0697-00" at bounding box center [259, 264] width 88 height 12
drag, startPoint x: 242, startPoint y: 266, endPoint x: 285, endPoint y: 258, distance: 44.5
click at [285, 258] on div "NDC: 00173-0697-00 Advair Diskus 500-50 MCG/ACT AEPB Expires: 2026-07-20 Lot #:…" at bounding box center [374, 286] width 319 height 59
drag, startPoint x: 241, startPoint y: 263, endPoint x: 290, endPoint y: 259, distance: 49.3
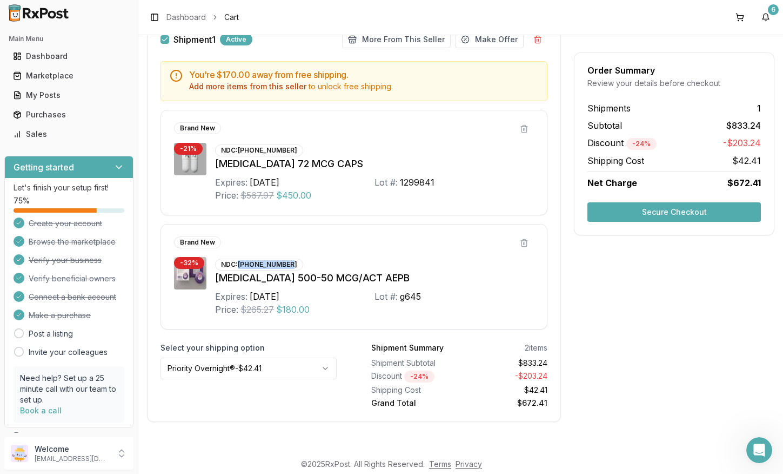
click at [290, 259] on div "NDC: 00173-0697-00" at bounding box center [259, 264] width 88 height 12
copy div "00173-0697-00"
click at [673, 211] on button "Secure Checkout" at bounding box center [675, 211] width 174 height 19
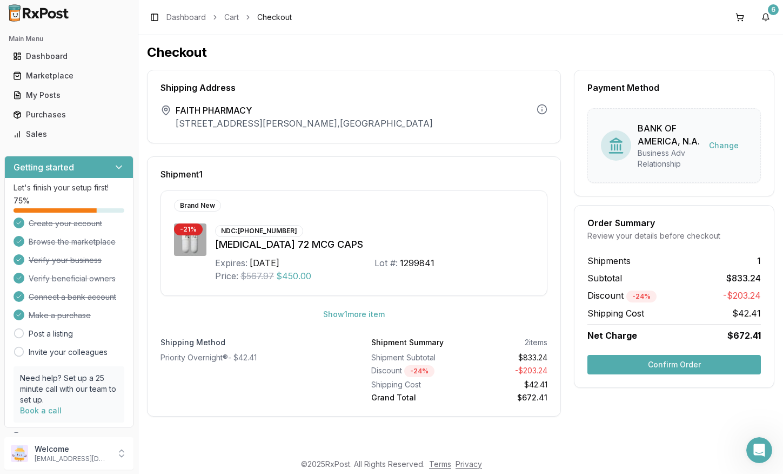
click at [692, 365] on button "Confirm Order" at bounding box center [675, 364] width 174 height 19
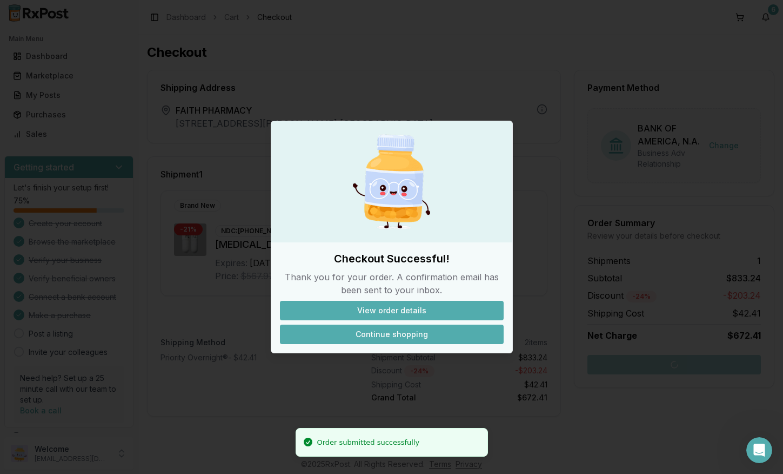
click at [410, 330] on button "Continue shopping" at bounding box center [392, 333] width 224 height 19
